Goal: Information Seeking & Learning: Check status

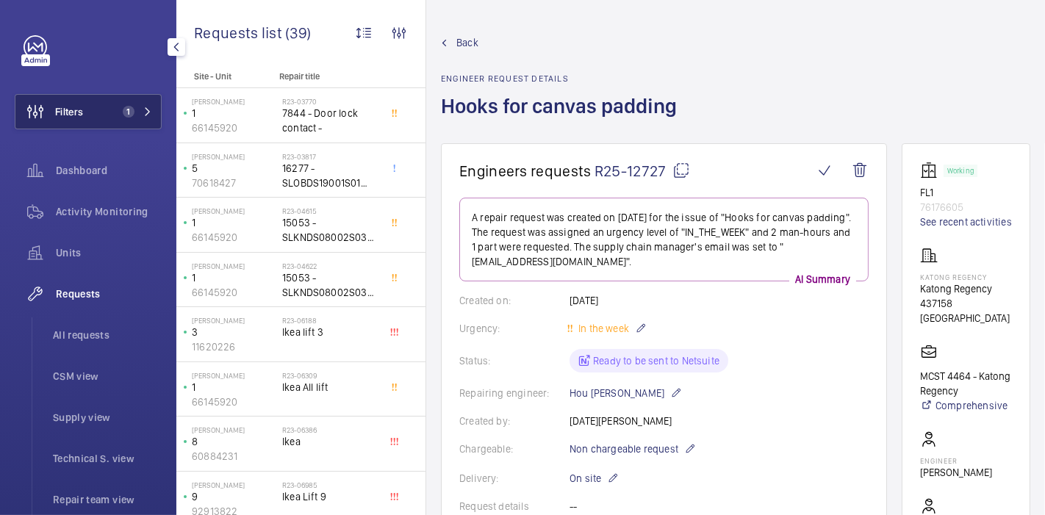
click at [86, 123] on button "Filters 1" at bounding box center [88, 111] width 147 height 35
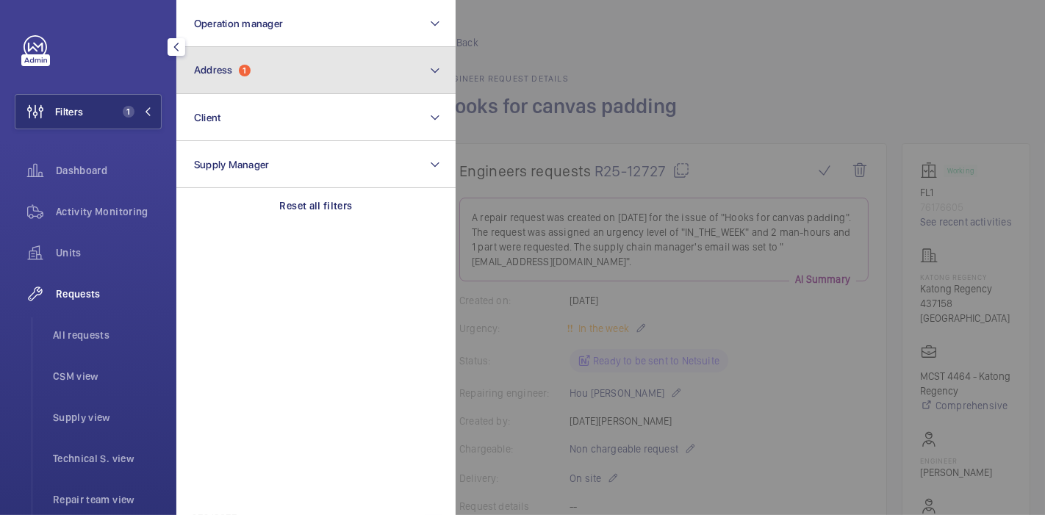
click at [245, 62] on button "Address 1" at bounding box center [315, 70] width 279 height 47
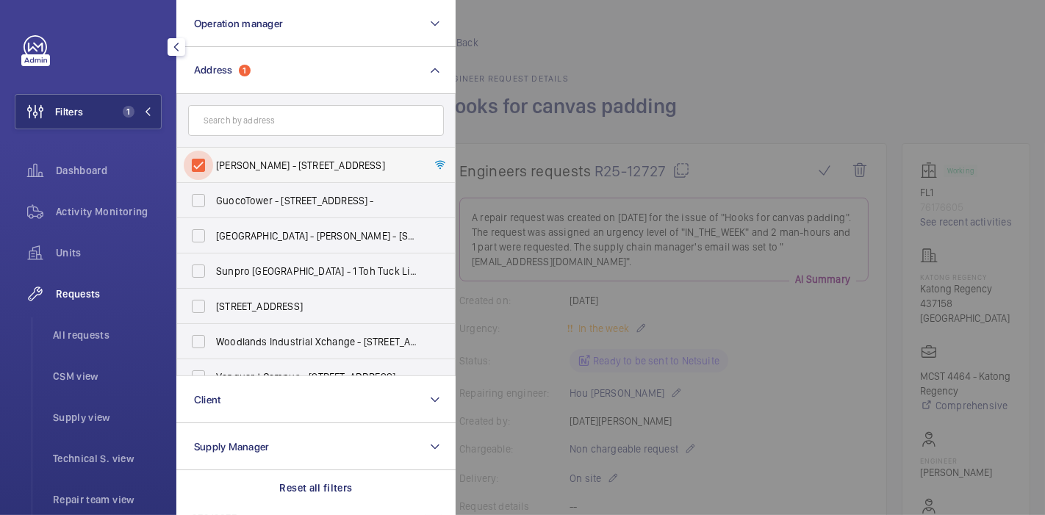
click at [202, 165] on input "[PERSON_NAME] - [STREET_ADDRESS]" at bounding box center [198, 165] width 29 height 29
checkbox input "false"
click at [118, 223] on div "Activity Monitoring" at bounding box center [88, 211] width 147 height 35
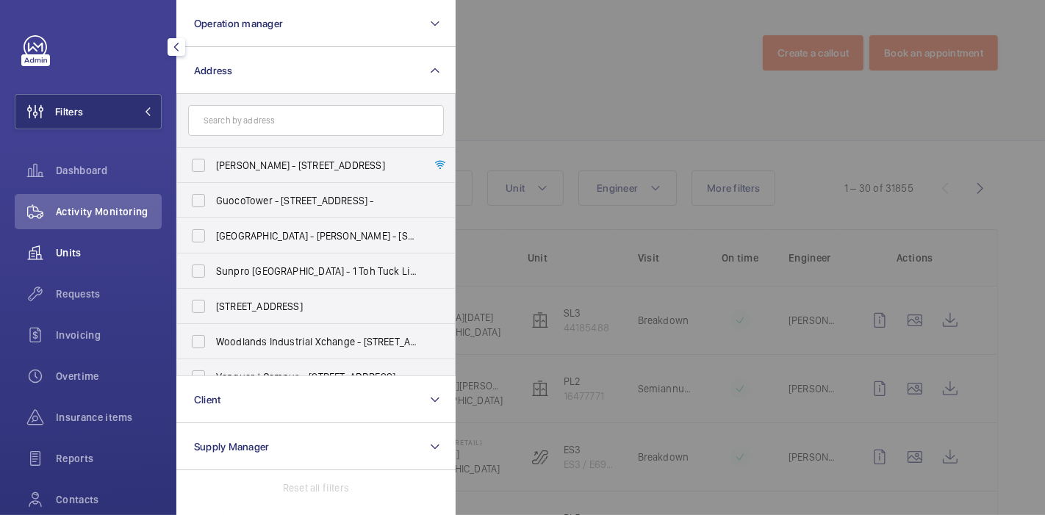
click at [103, 252] on span "Units" at bounding box center [109, 252] width 106 height 15
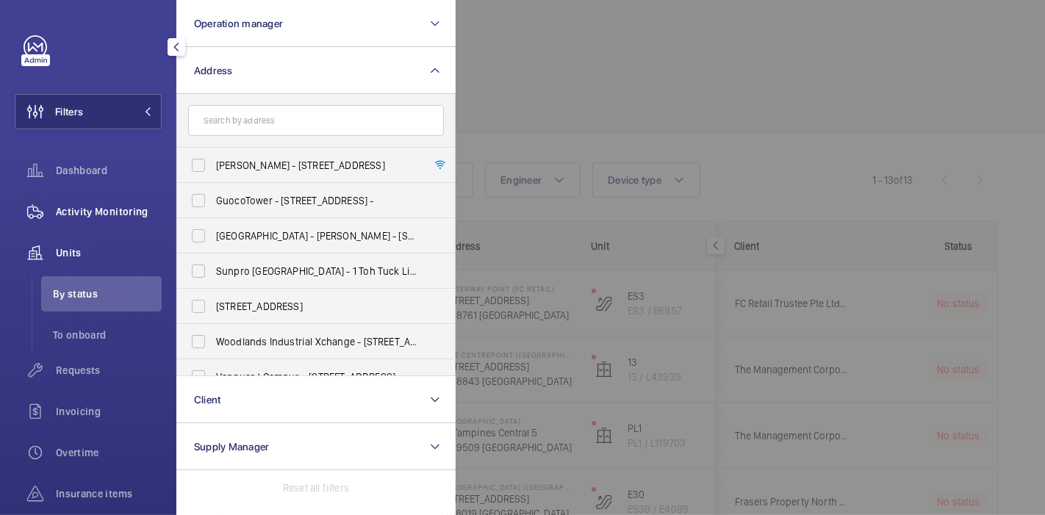
click at [107, 213] on span "Activity Monitoring" at bounding box center [109, 211] width 106 height 15
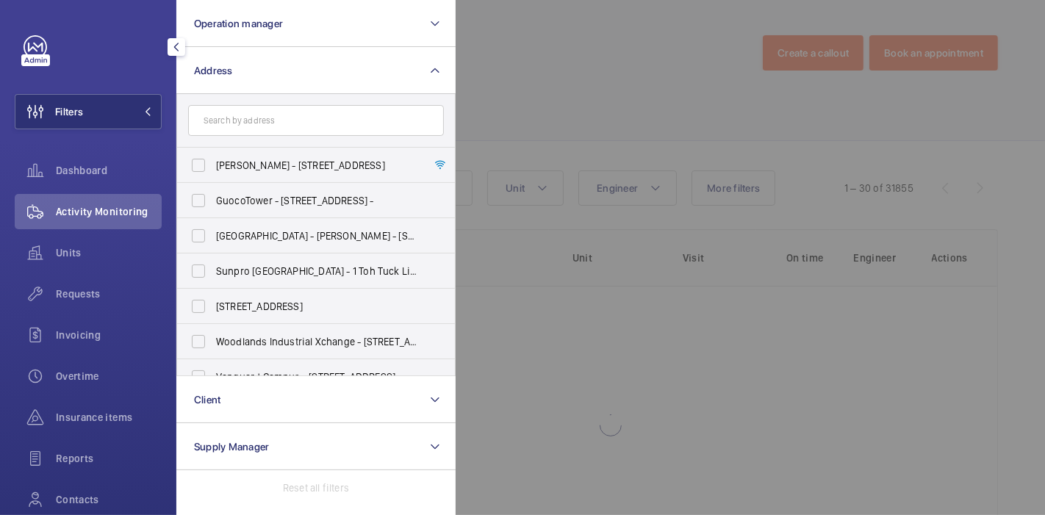
click at [565, 76] on div at bounding box center [978, 257] width 1045 height 515
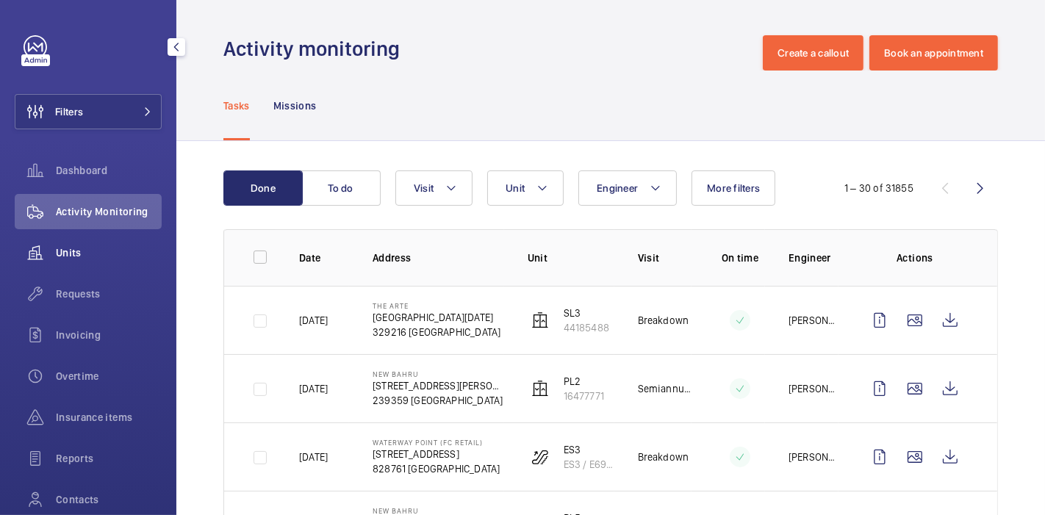
click at [63, 253] on span "Units" at bounding box center [109, 252] width 106 height 15
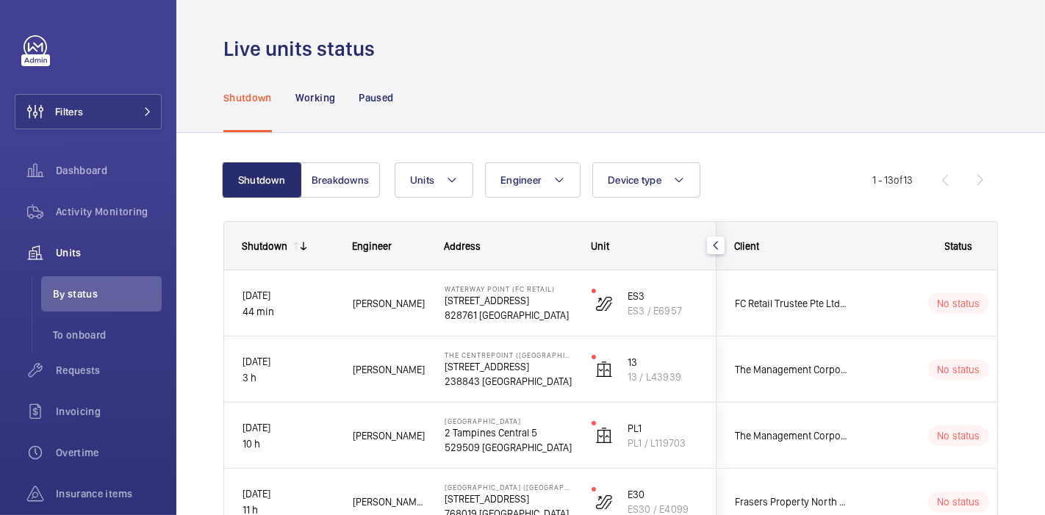
click at [875, 87] on div "Shutdown Working Paused" at bounding box center [610, 97] width 774 height 70
click at [126, 104] on button "Filters" at bounding box center [88, 111] width 147 height 35
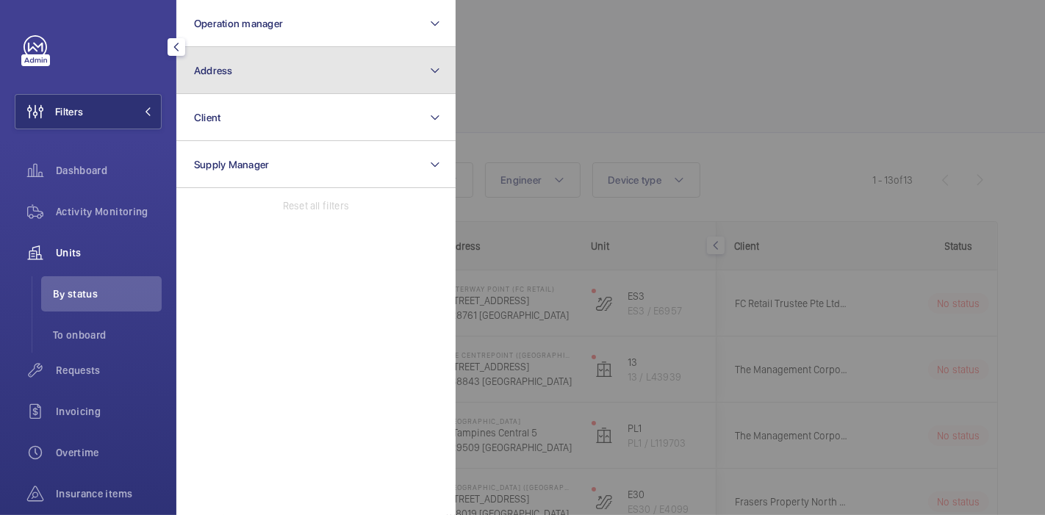
click at [325, 50] on button "Address" at bounding box center [315, 70] width 279 height 47
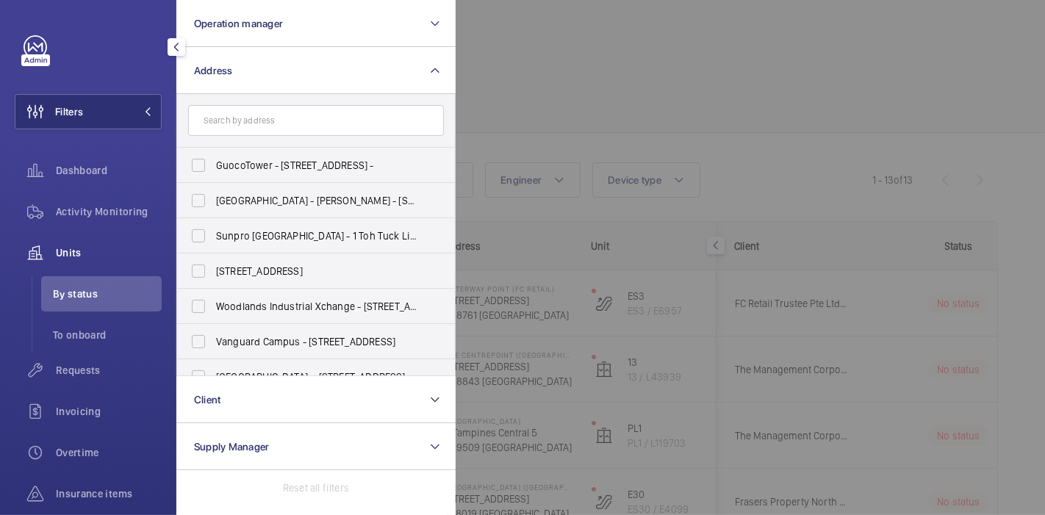
click at [507, 78] on div at bounding box center [978, 257] width 1045 height 515
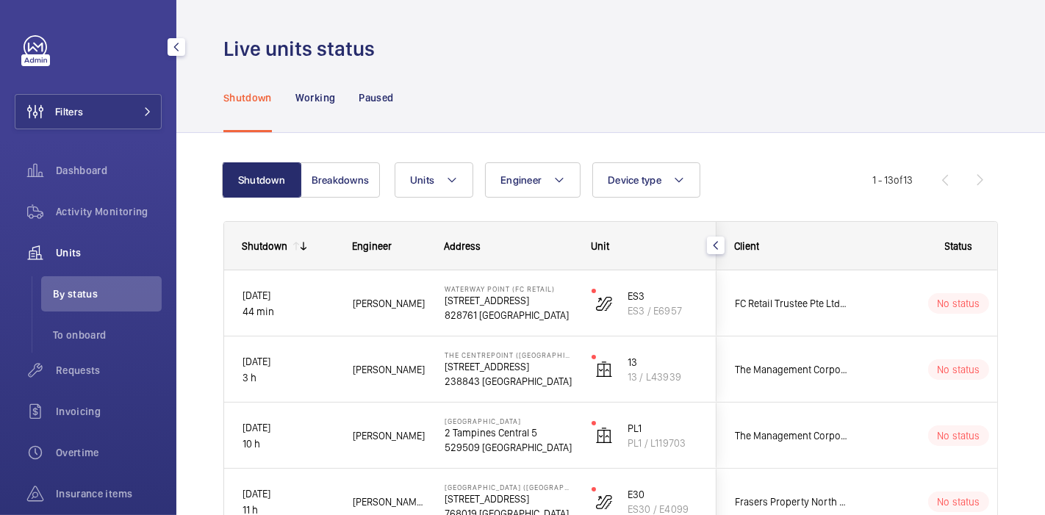
click at [984, 76] on div "Shutdown Working Paused" at bounding box center [610, 97] width 774 height 70
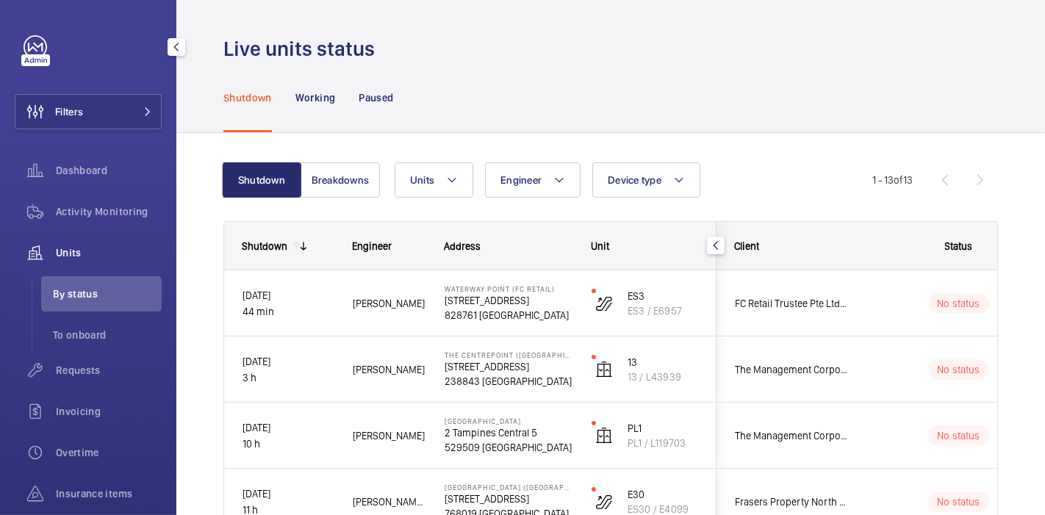
click at [1010, 95] on div "Shutdown Working Paused" at bounding box center [610, 97] width 868 height 71
